Goal: Task Accomplishment & Management: Complete application form

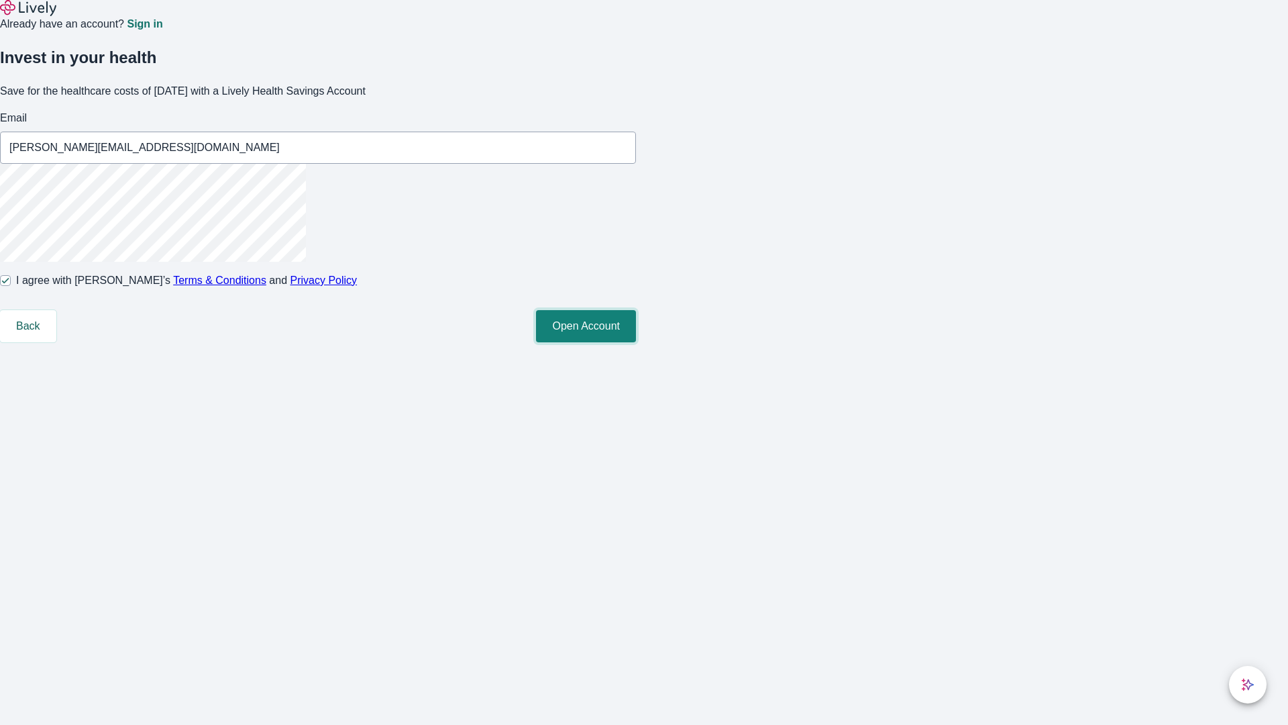
click at [636, 342] on button "Open Account" at bounding box center [586, 326] width 100 height 32
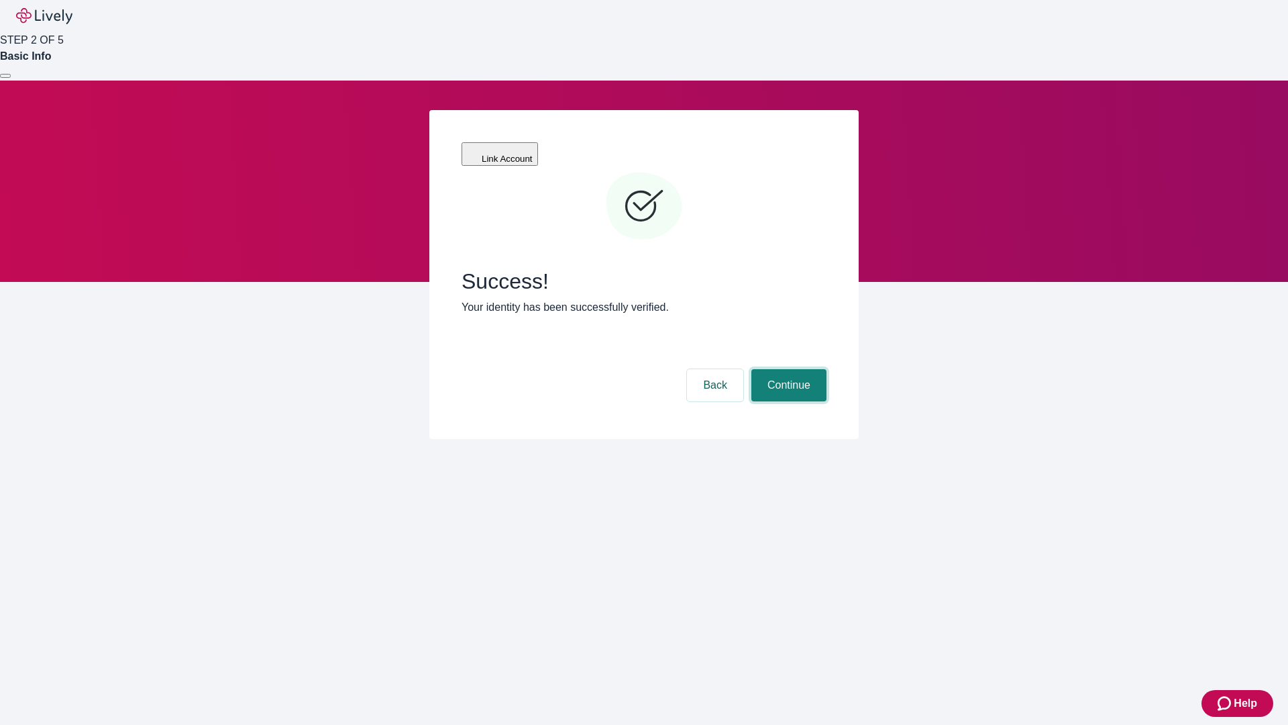
click at [787, 369] on button "Continue" at bounding box center [789, 385] width 75 height 32
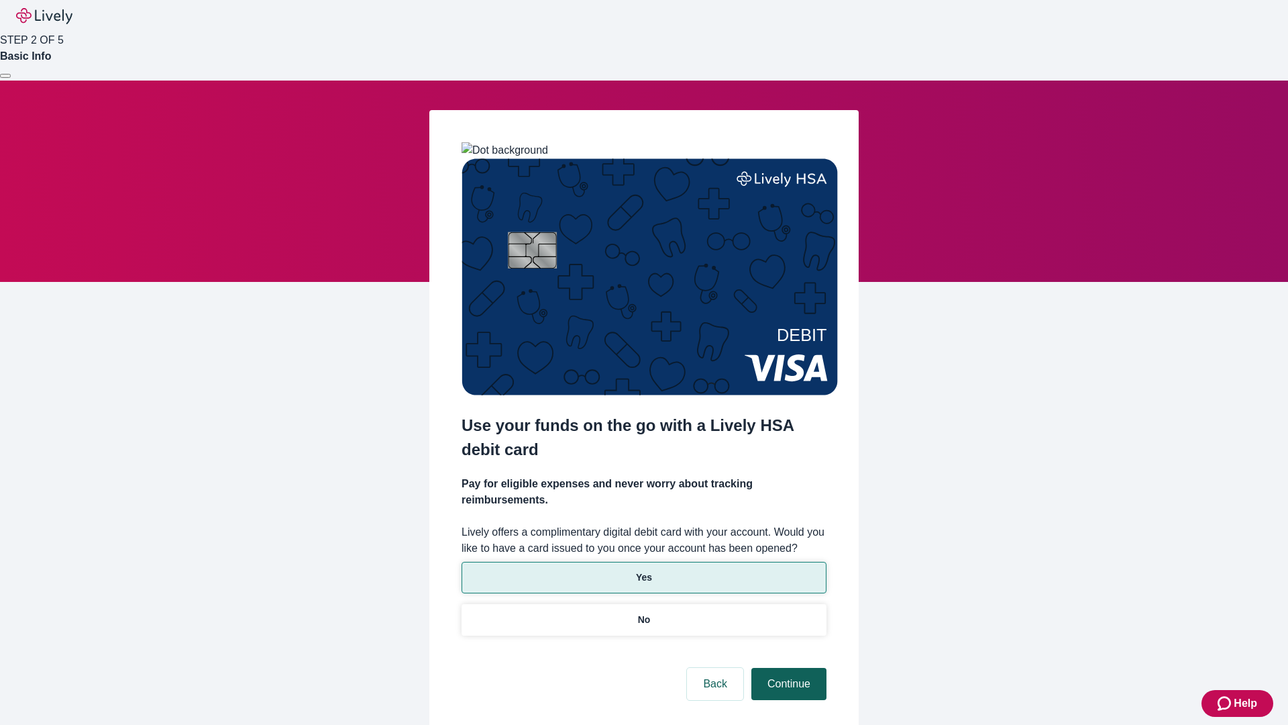
click at [644, 570] on p "Yes" at bounding box center [644, 577] width 16 height 14
click at [787, 668] on button "Continue" at bounding box center [789, 684] width 75 height 32
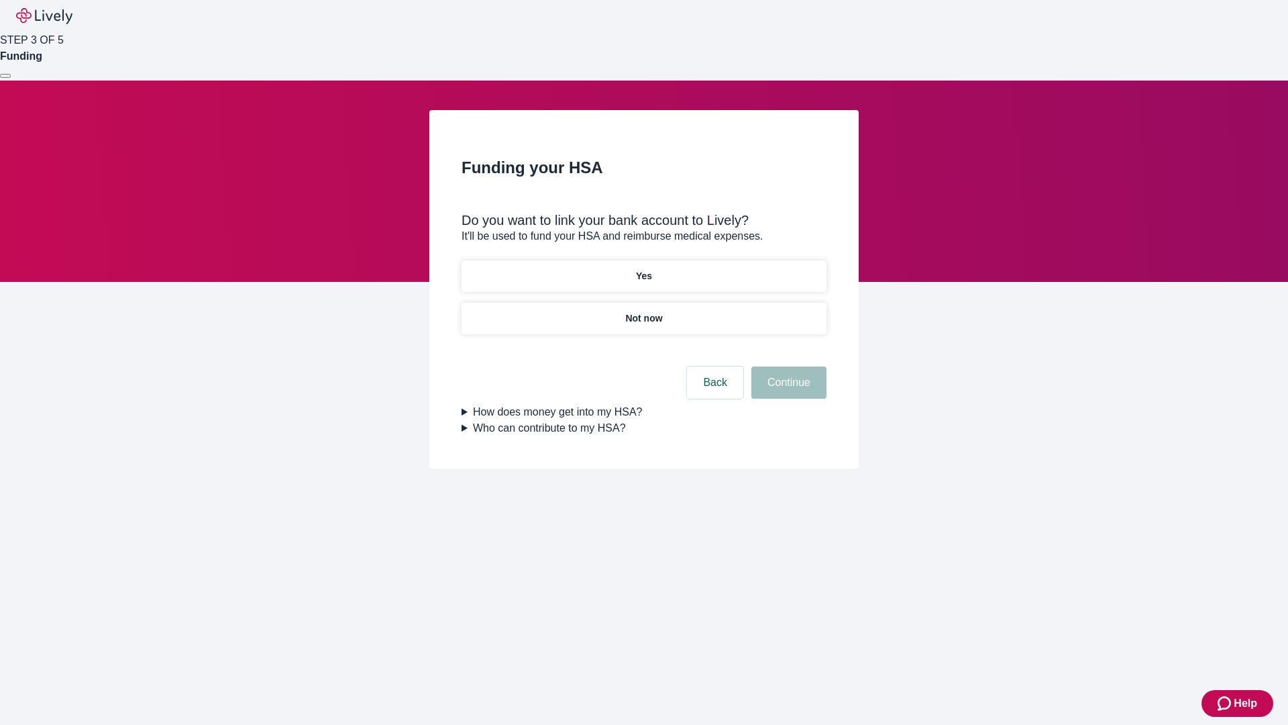
click at [644, 269] on p "Yes" at bounding box center [644, 276] width 16 height 14
click at [787, 366] on button "Continue" at bounding box center [789, 382] width 75 height 32
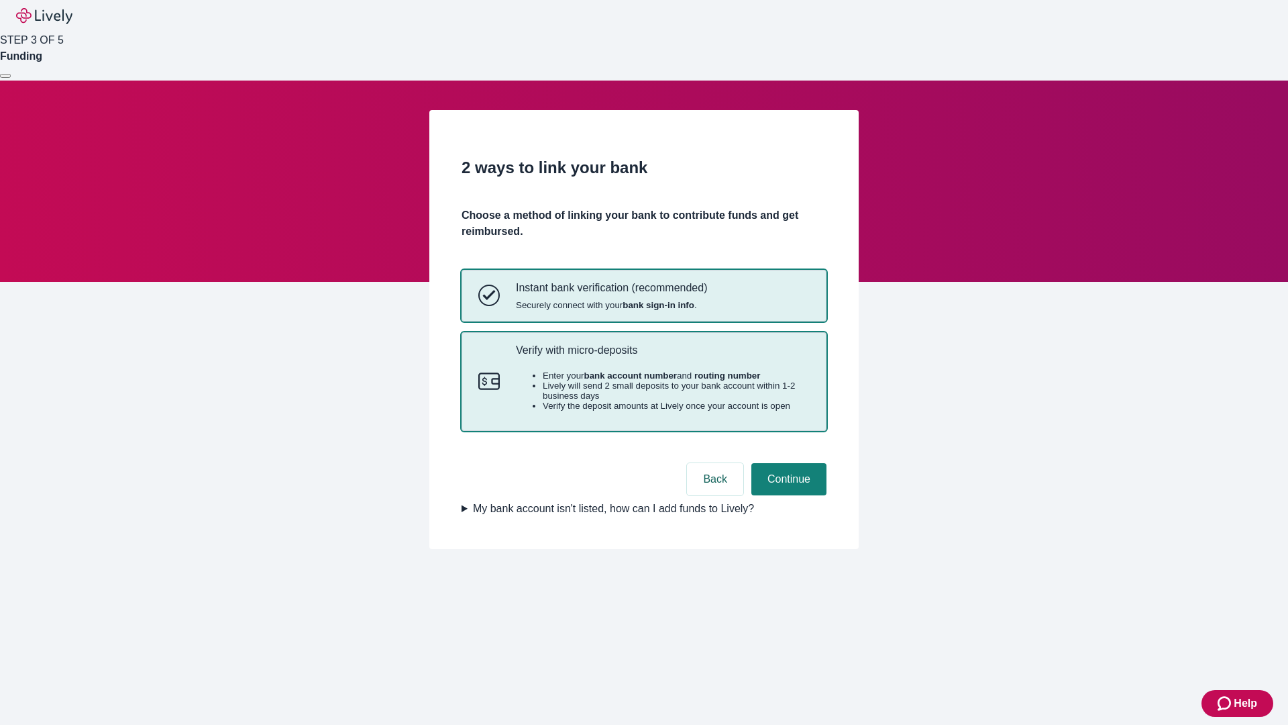
click at [662, 356] on p "Verify with micro-deposits" at bounding box center [663, 350] width 294 height 13
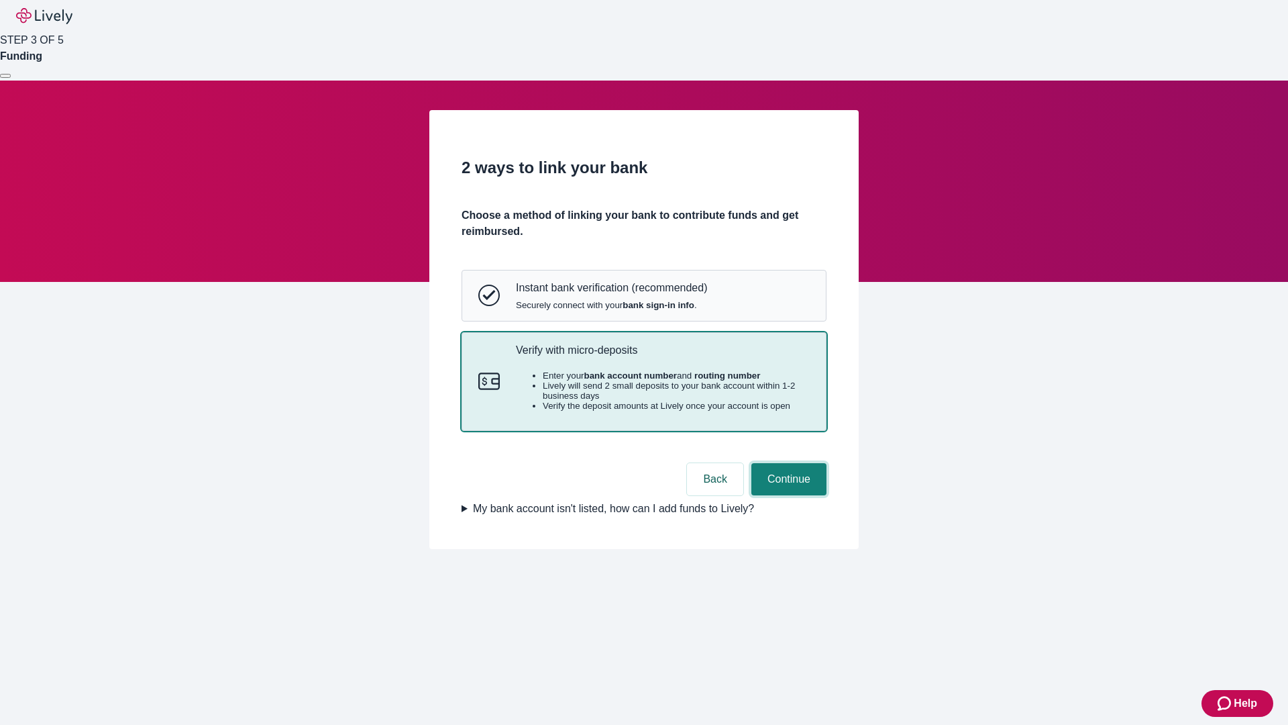
click at [787, 495] on button "Continue" at bounding box center [789, 479] width 75 height 32
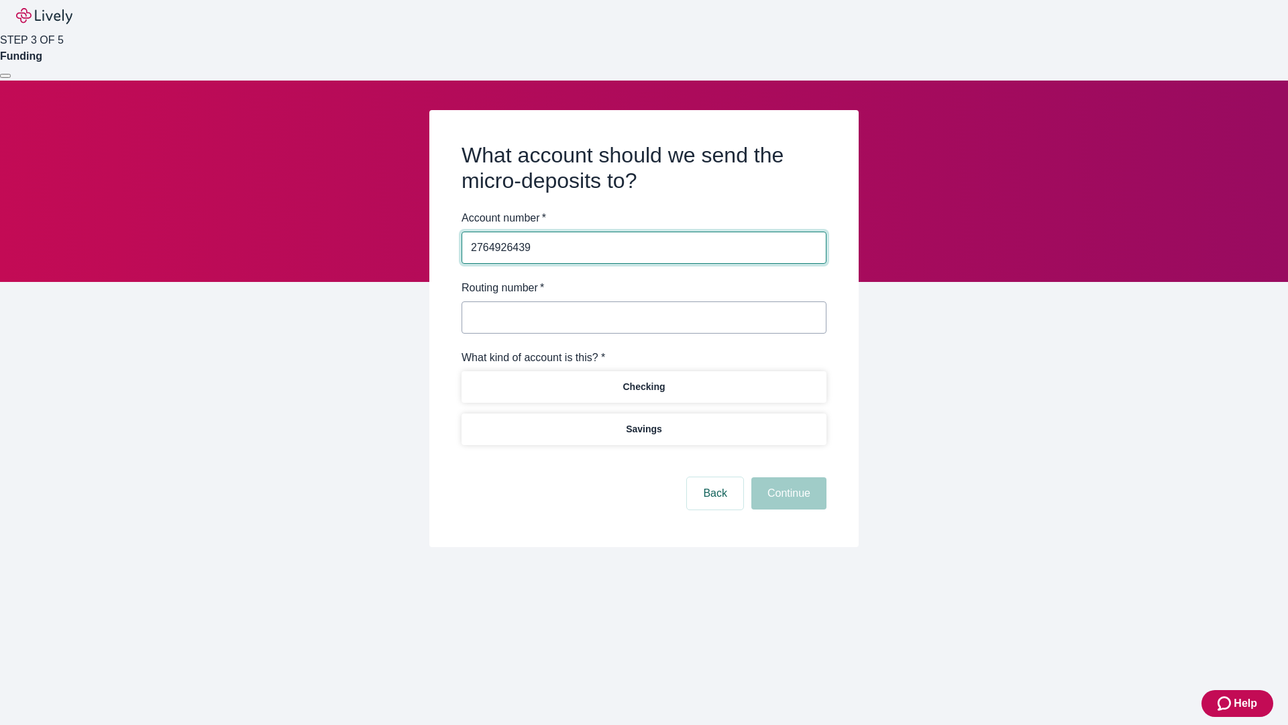
type input "2764926439"
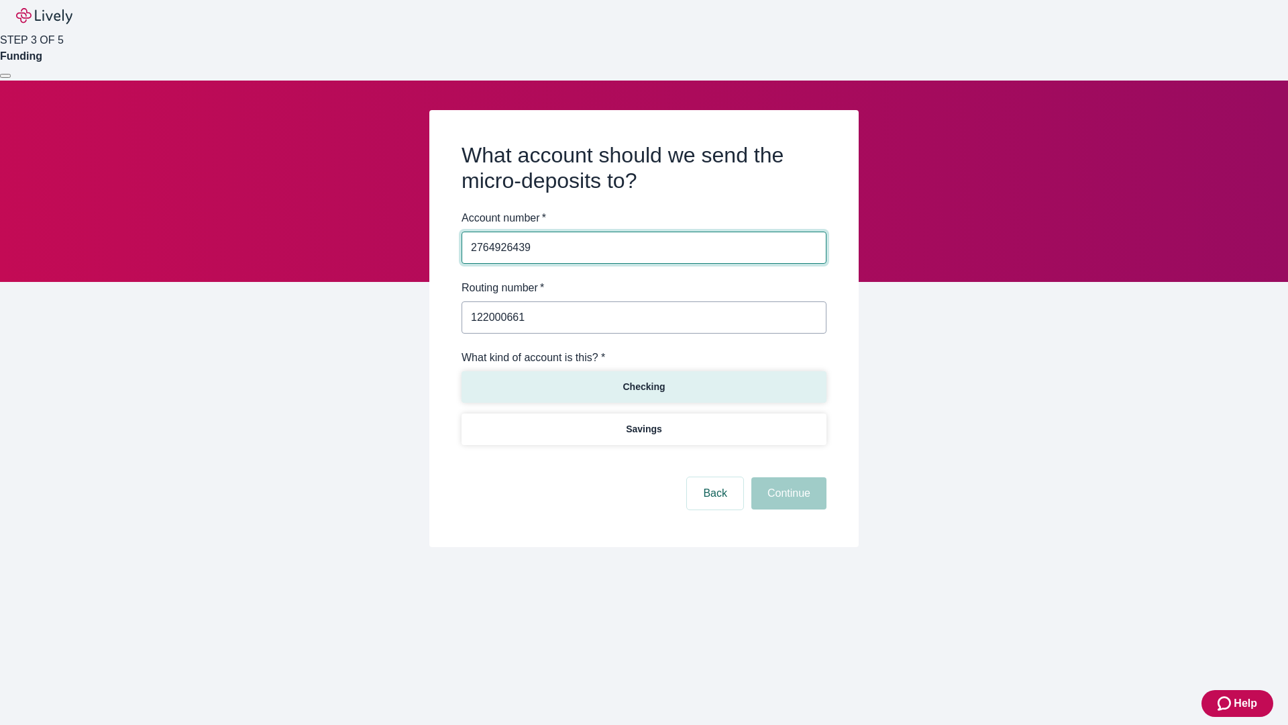
type input "122000661"
click at [644, 386] on p "Checking" at bounding box center [644, 387] width 42 height 14
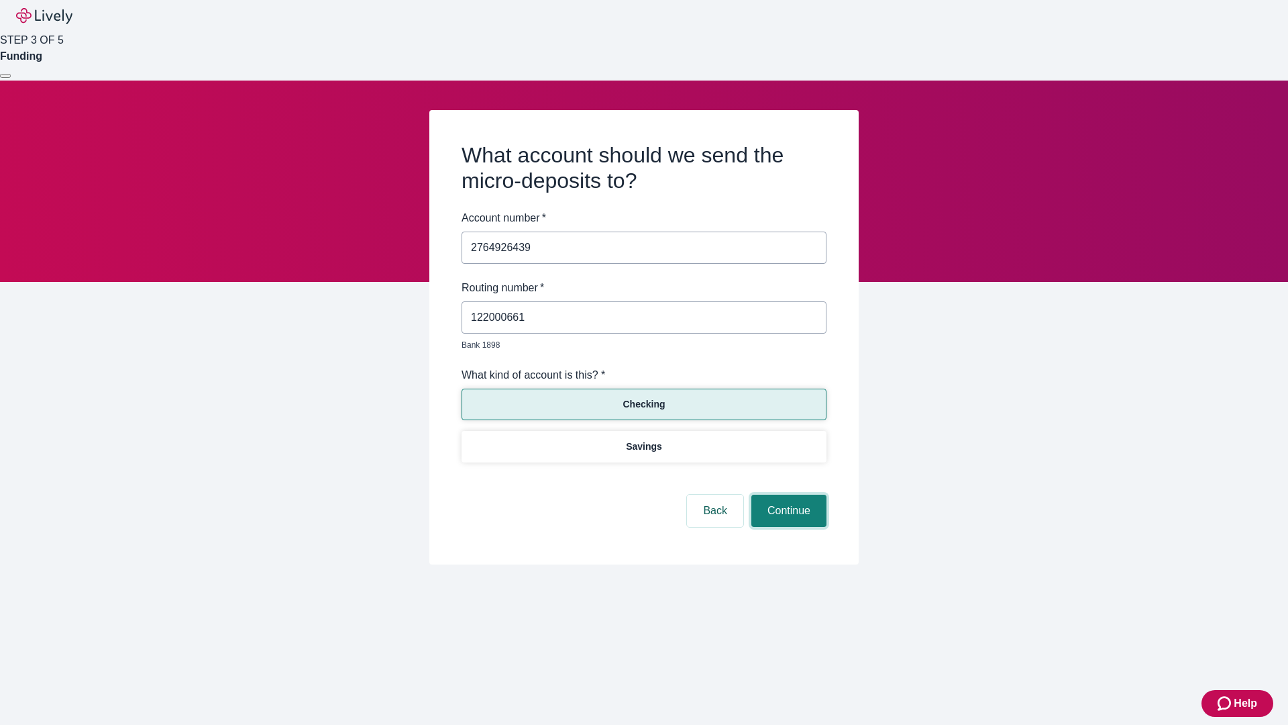
click at [787, 495] on button "Continue" at bounding box center [789, 511] width 75 height 32
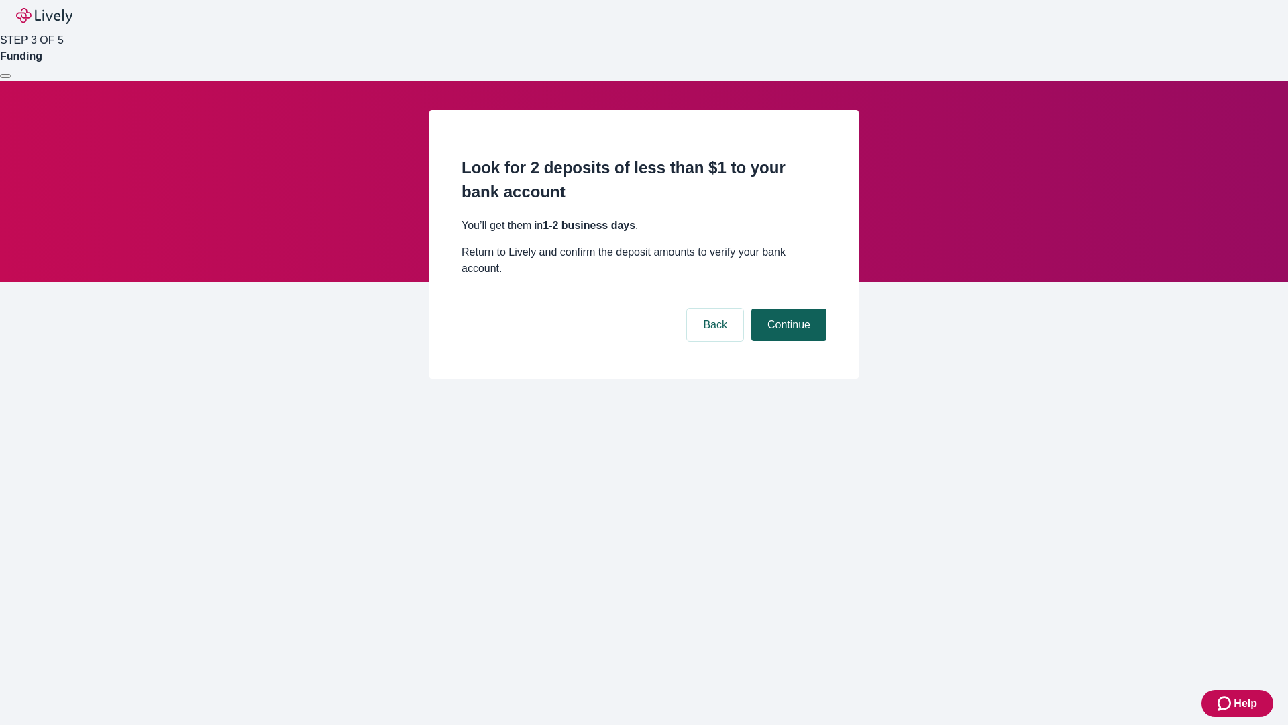
click at [787, 309] on button "Continue" at bounding box center [789, 325] width 75 height 32
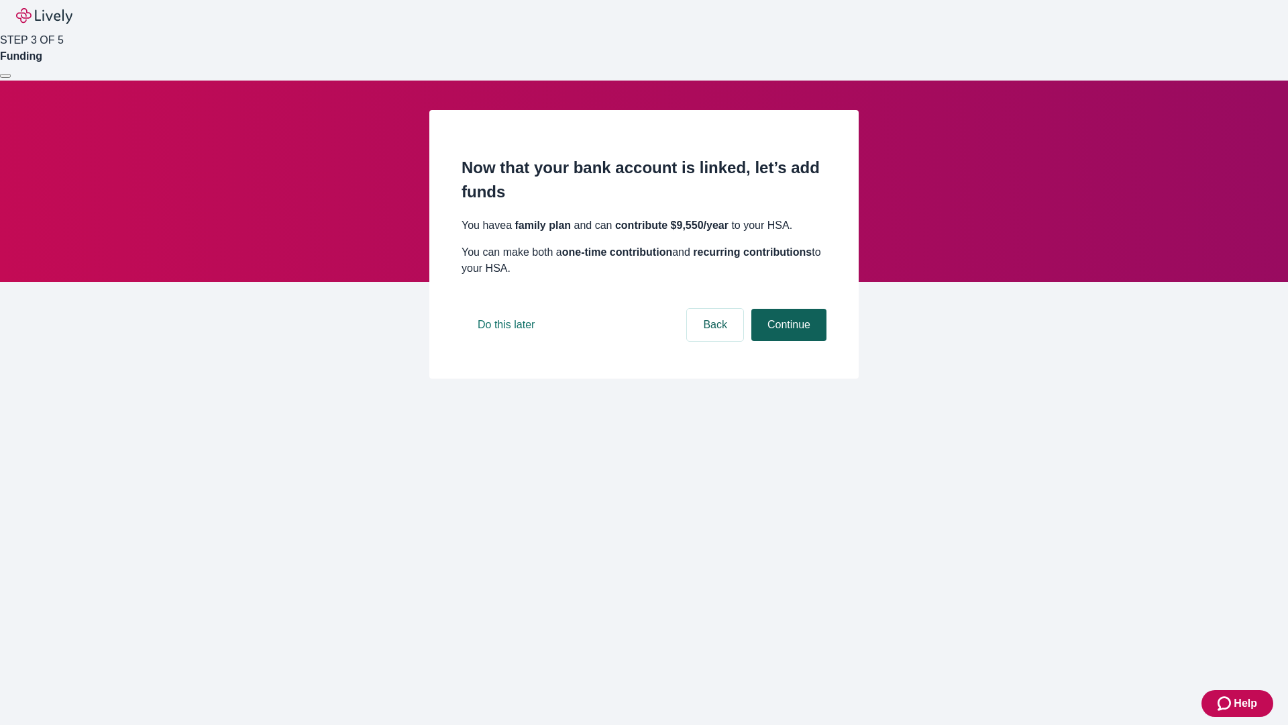
click at [787, 341] on button "Continue" at bounding box center [789, 325] width 75 height 32
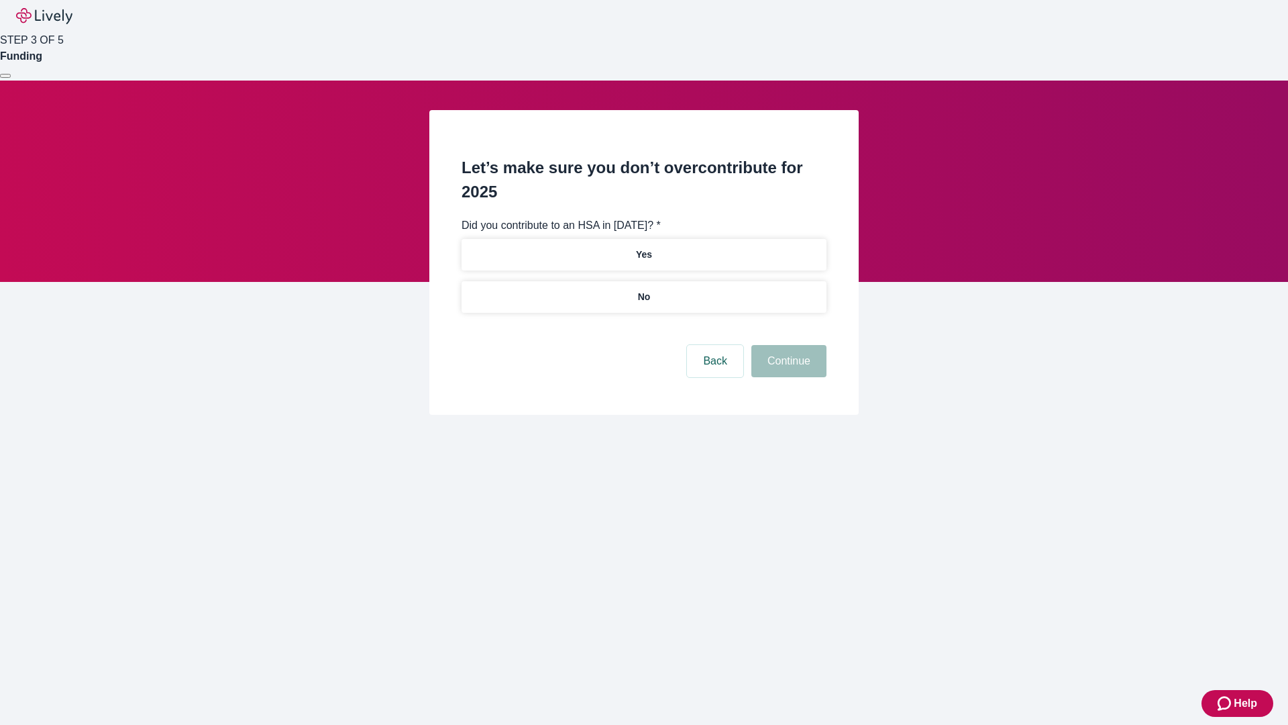
click at [644, 290] on p "No" at bounding box center [644, 297] width 13 height 14
click at [787, 345] on button "Continue" at bounding box center [789, 361] width 75 height 32
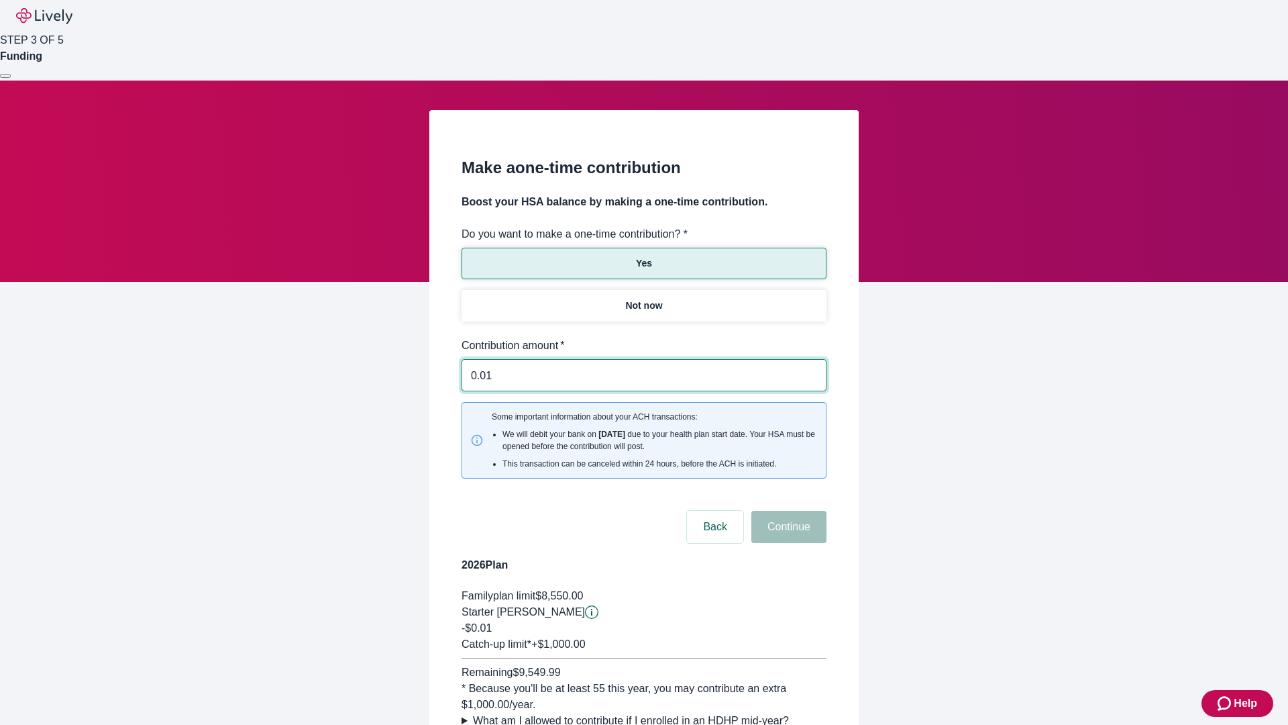
type input "0.01"
click at [787, 511] on button "Continue" at bounding box center [789, 527] width 75 height 32
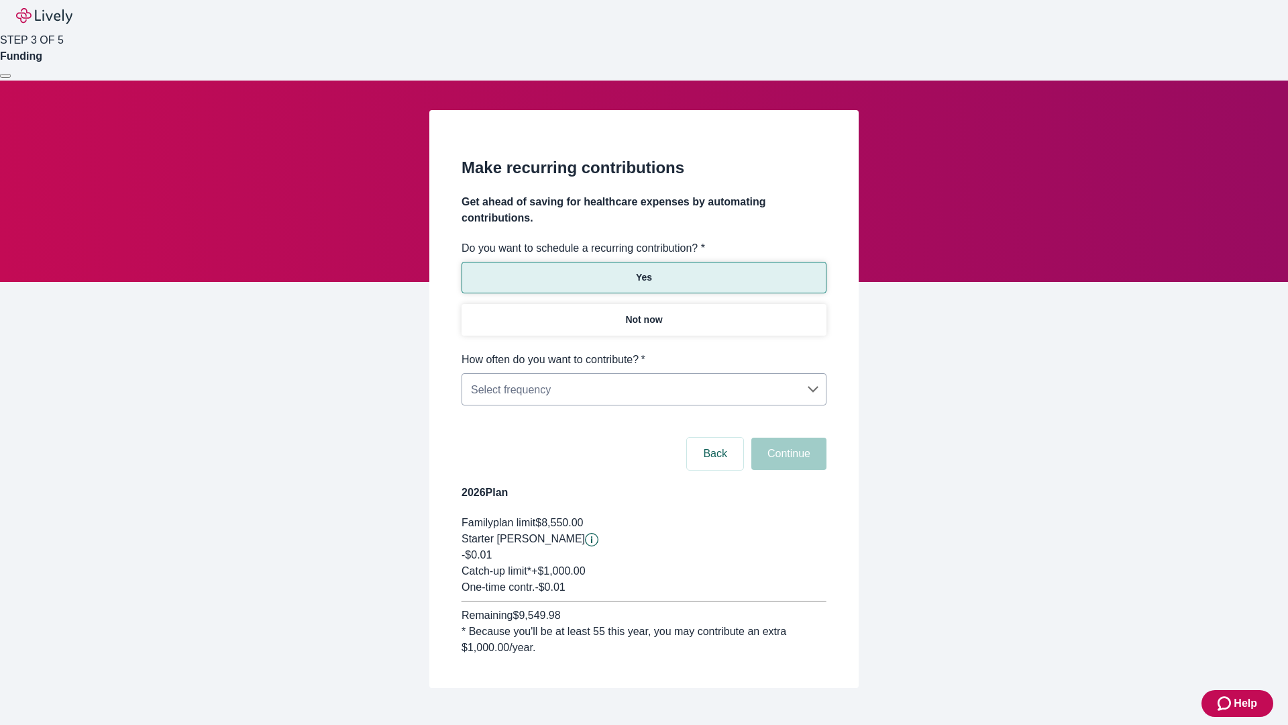
click at [644, 352] on body "Help STEP 3 OF 5 Funding Make recurring contributions Get ahead of saving for h…" at bounding box center [644, 376] width 1288 height 752
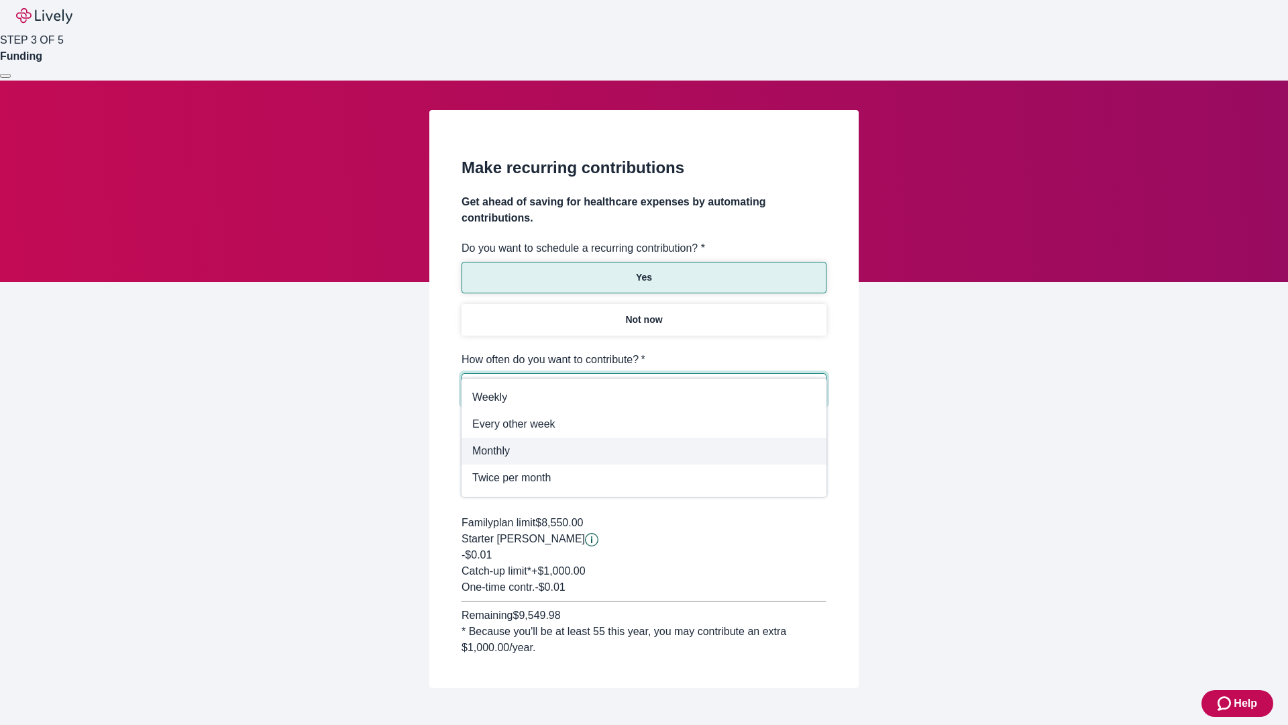
click at [644, 451] on span "Monthly" at bounding box center [644, 451] width 344 height 16
type input "Monthly"
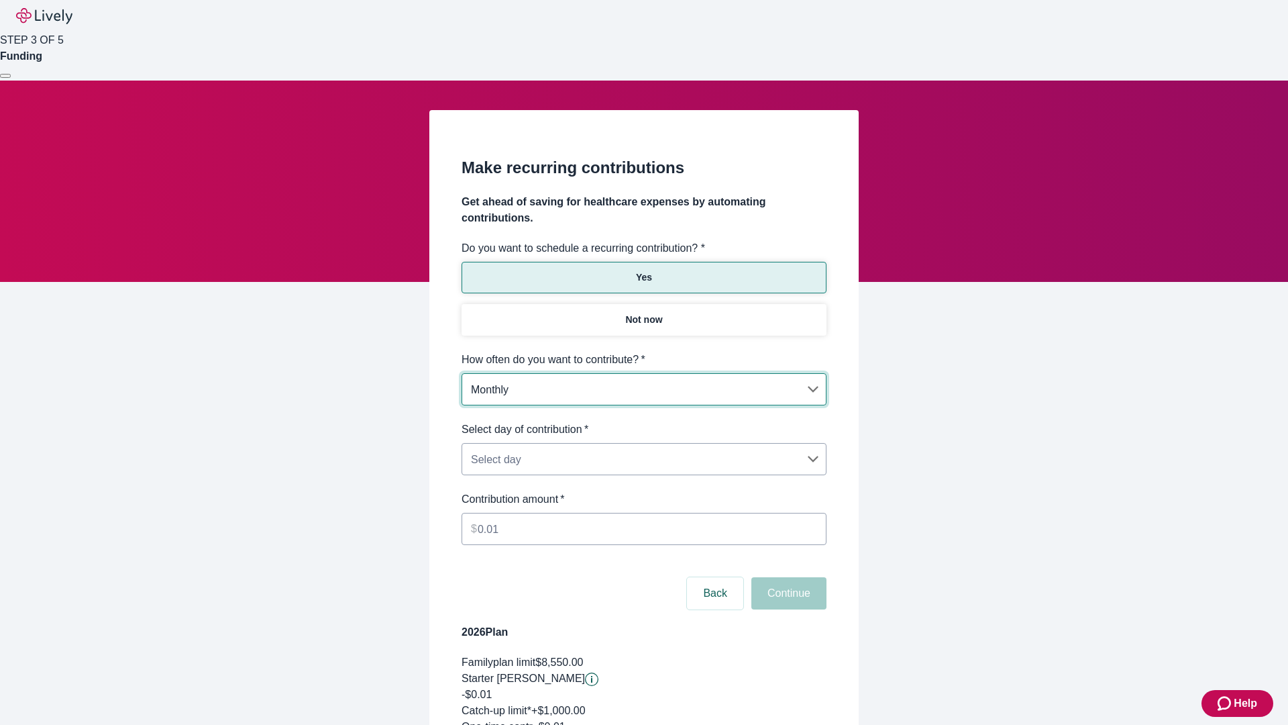
click at [644, 421] on body "Help STEP 3 OF 5 Funding Make recurring contributions Get ahead of saving for h…" at bounding box center [644, 446] width 1288 height 892
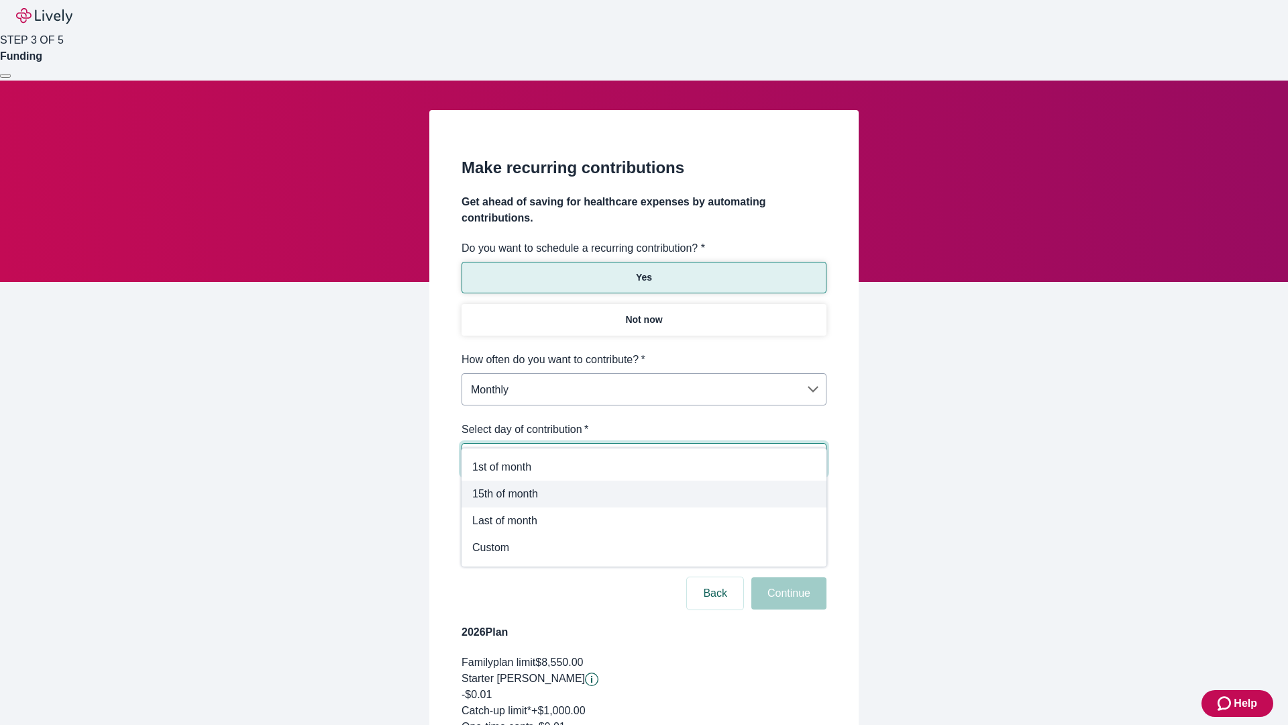
click at [644, 494] on span "15th of month" at bounding box center [644, 494] width 344 height 16
type input "Monthly15th"
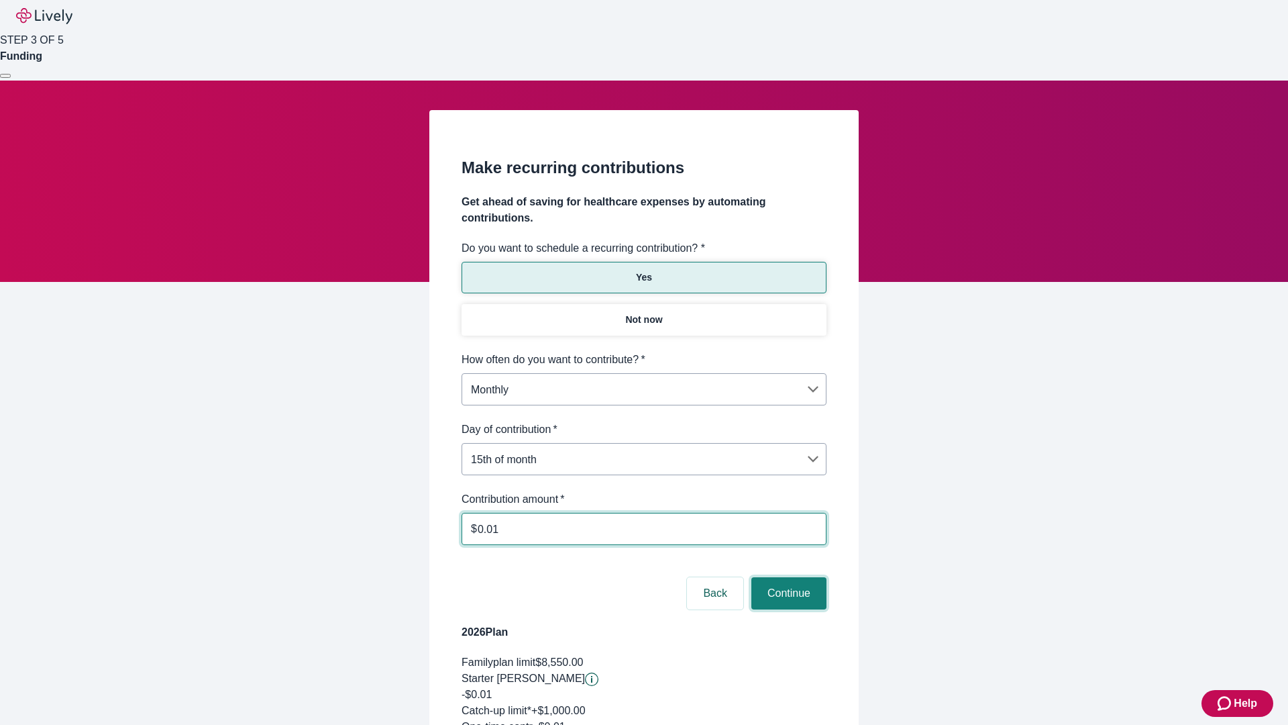
click at [787, 577] on button "Continue" at bounding box center [789, 593] width 75 height 32
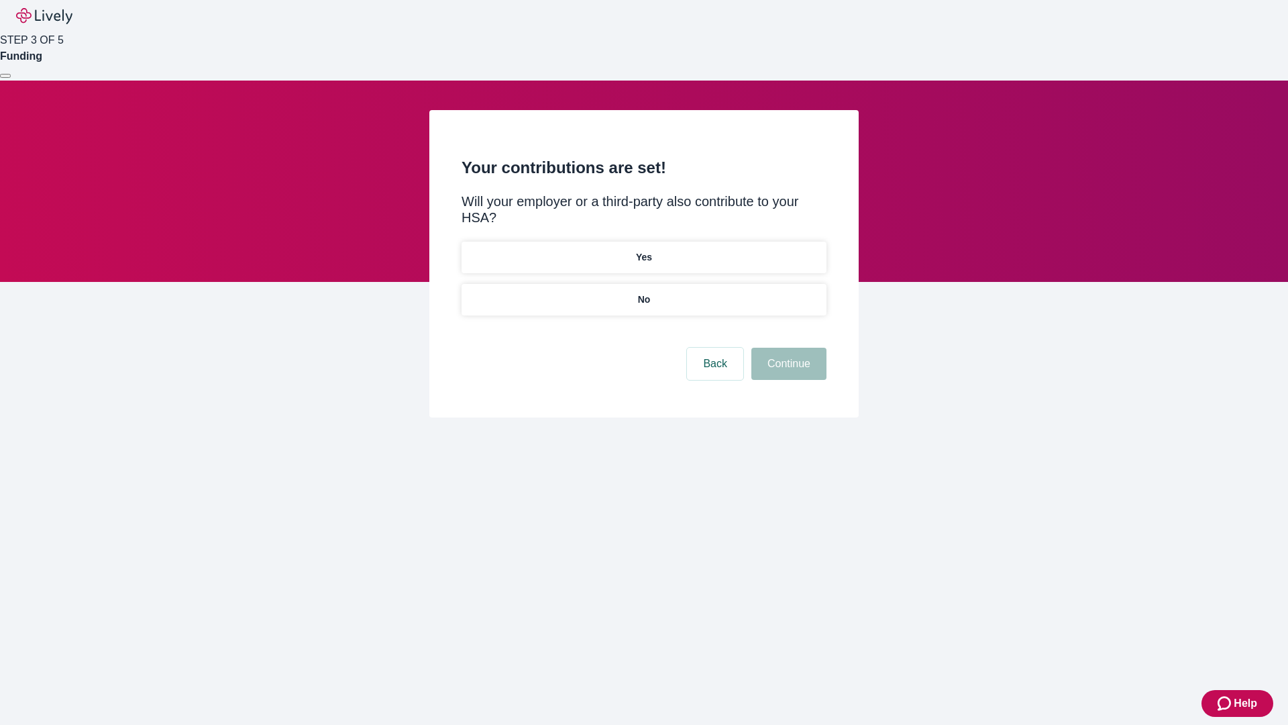
click at [644, 250] on p "Yes" at bounding box center [644, 257] width 16 height 14
click at [787, 348] on button "Continue" at bounding box center [789, 364] width 75 height 32
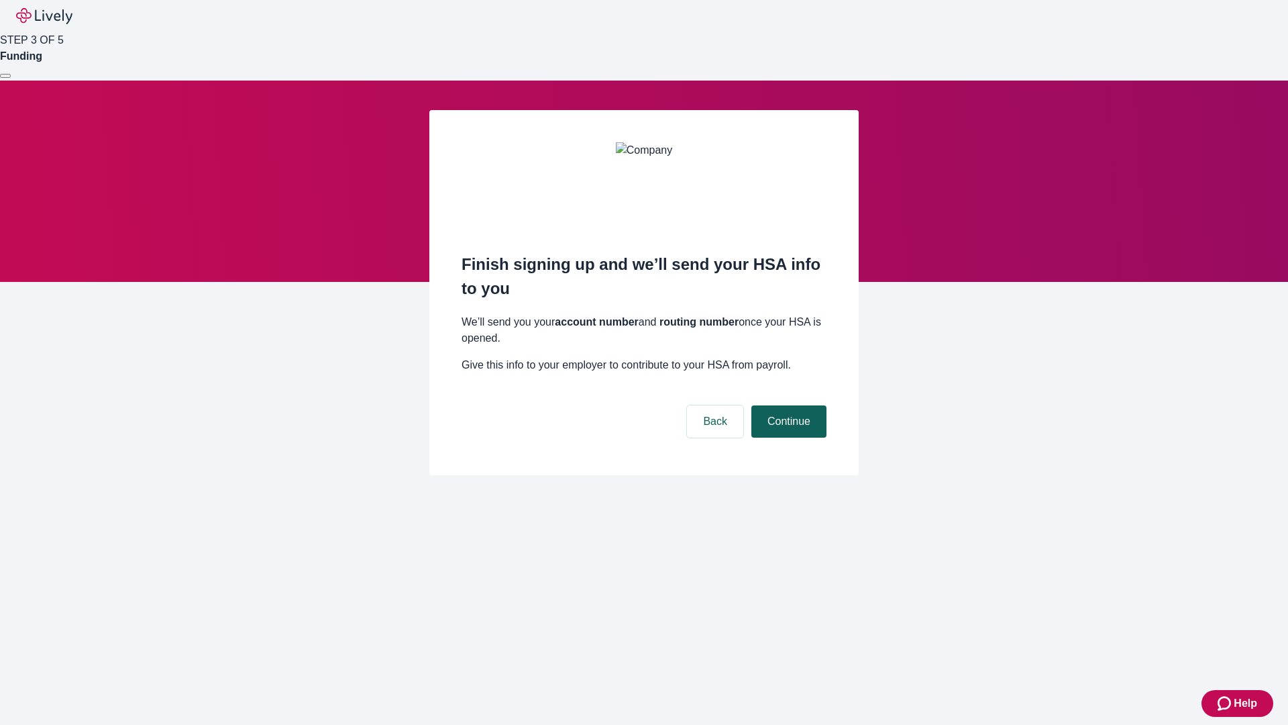
click at [787, 405] on button "Continue" at bounding box center [789, 421] width 75 height 32
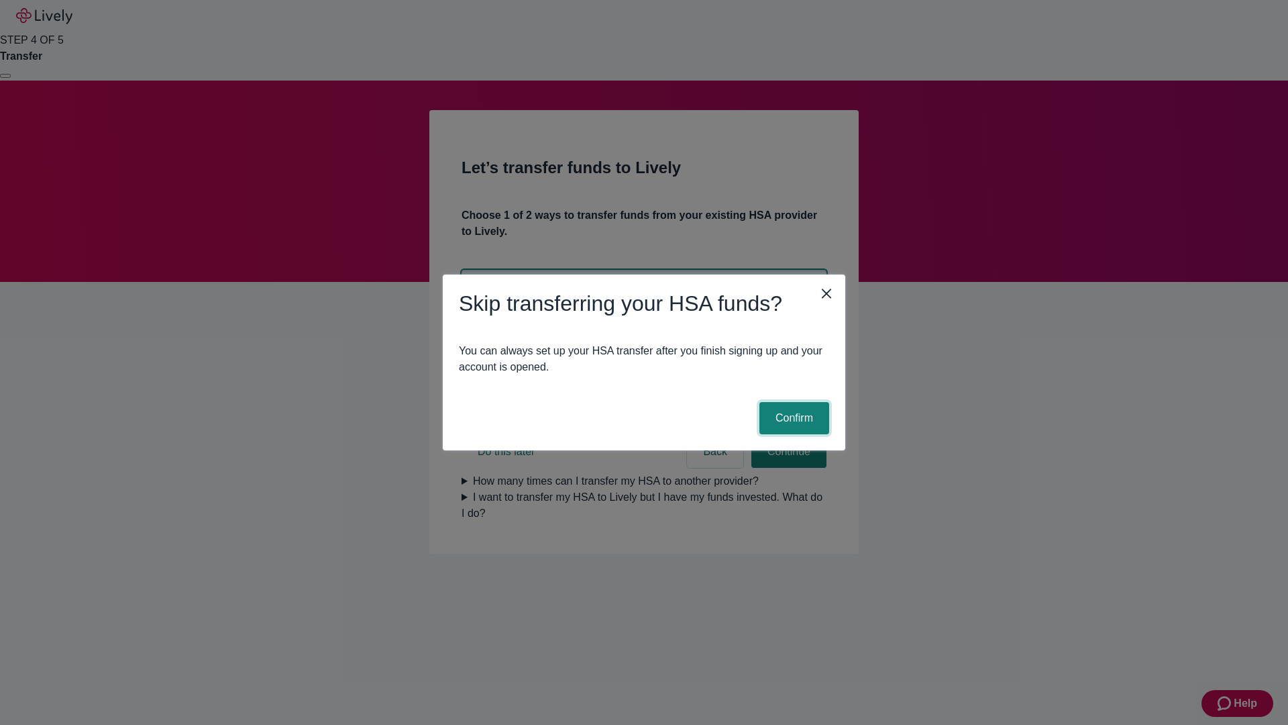
click at [792, 418] on button "Confirm" at bounding box center [795, 418] width 70 height 32
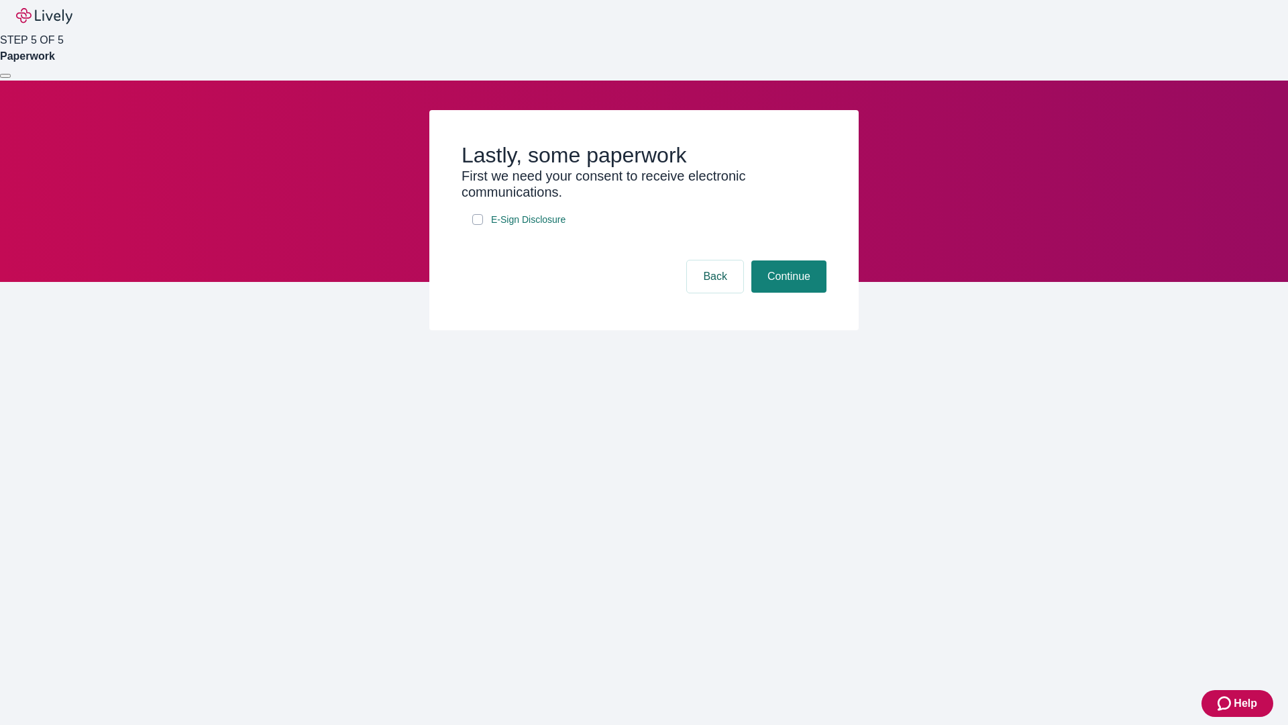
click at [478, 225] on input "E-Sign Disclosure" at bounding box center [477, 219] width 11 height 11
checkbox input "true"
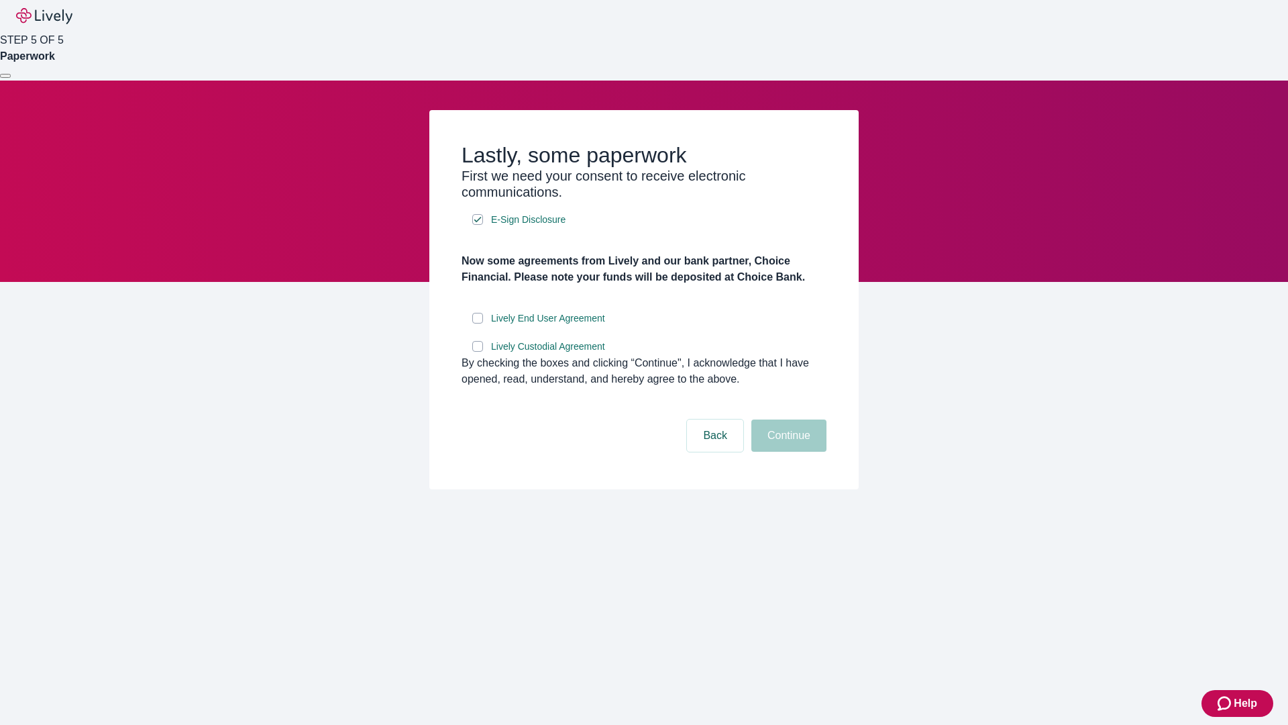
click at [478, 323] on input "Lively End User Agreement" at bounding box center [477, 318] width 11 height 11
checkbox input "true"
click at [478, 352] on input "Lively Custodial Agreement" at bounding box center [477, 346] width 11 height 11
checkbox input "true"
click at [787, 452] on button "Continue" at bounding box center [789, 435] width 75 height 32
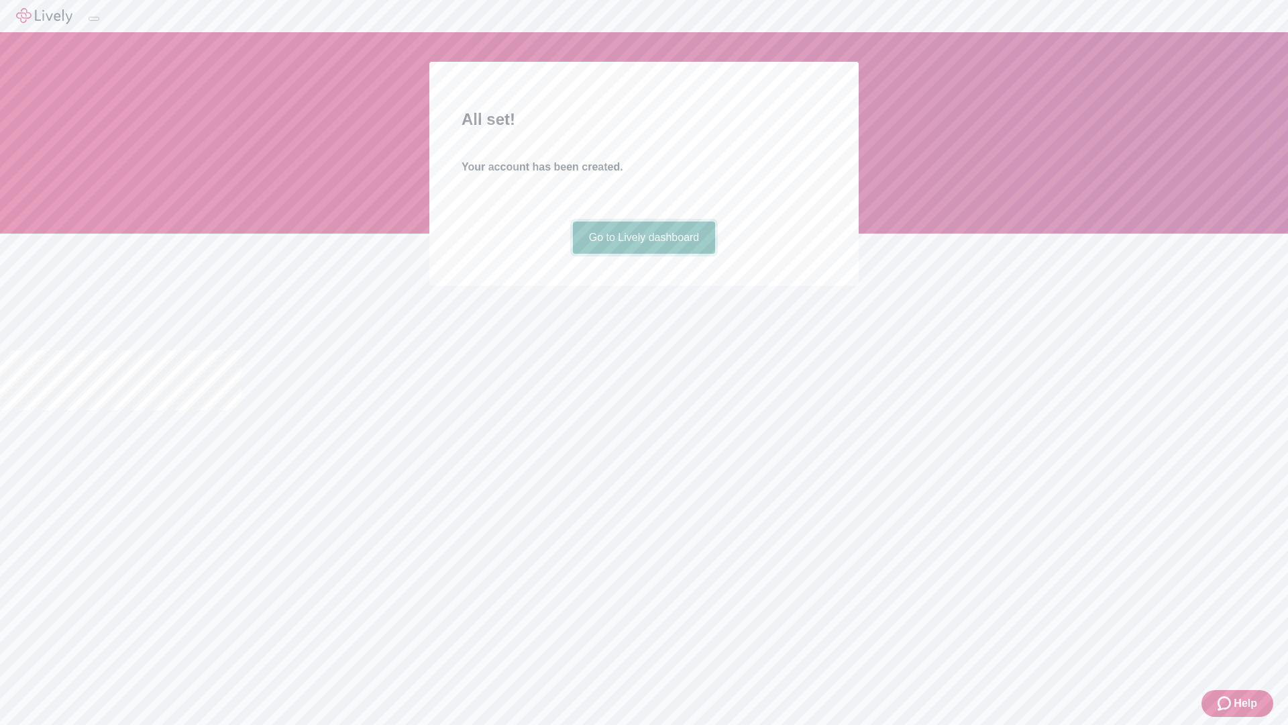
click at [644, 254] on link "Go to Lively dashboard" at bounding box center [644, 237] width 143 height 32
